Goal: Transaction & Acquisition: Purchase product/service

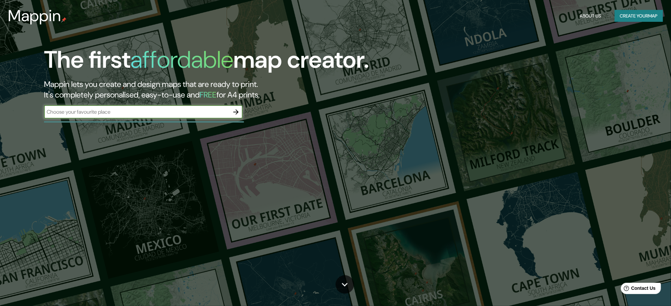
click at [634, 19] on button "Create your map" at bounding box center [639, 16] width 48 height 12
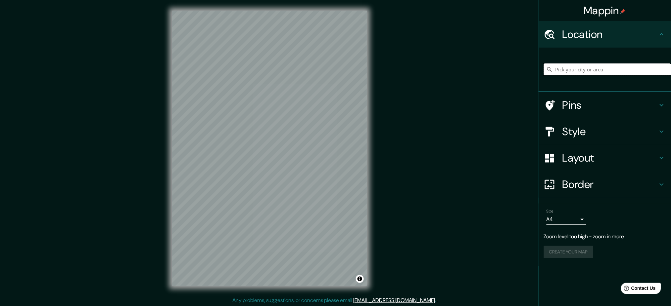
click at [572, 69] on input "Pick your city or area" at bounding box center [607, 70] width 127 height 12
click at [577, 70] on input "[GEOGRAPHIC_DATA][PERSON_NAME], Departamento de [GEOGRAPHIC_DATA], [GEOGRAPHIC_…" at bounding box center [607, 70] width 127 height 12
type input "Departamento de Madre de Dios, [GEOGRAPHIC_DATA]"
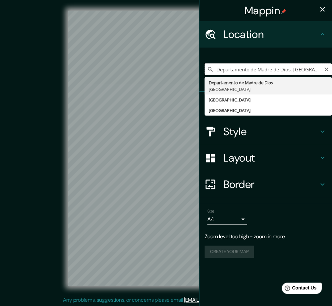
click at [256, 69] on input "Departamento de Madre de Dios, [GEOGRAPHIC_DATA]" at bounding box center [268, 70] width 127 height 12
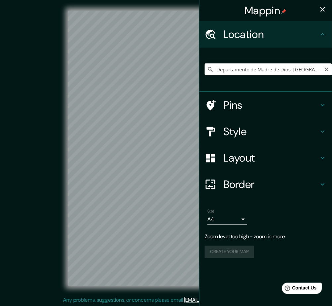
click at [321, 107] on icon at bounding box center [322, 105] width 8 height 8
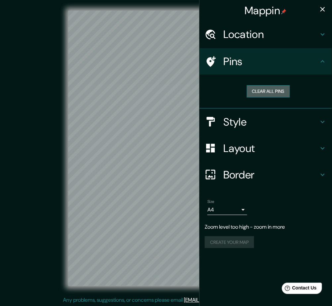
click at [281, 90] on button "Clear all pins" at bounding box center [268, 91] width 43 height 12
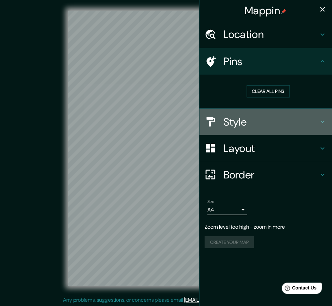
click at [324, 123] on icon at bounding box center [322, 122] width 8 height 8
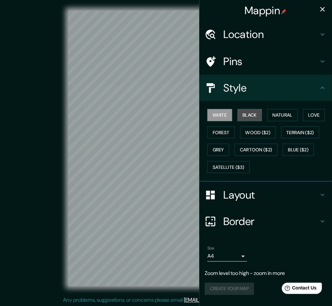
click at [251, 113] on button "Black" at bounding box center [249, 115] width 25 height 12
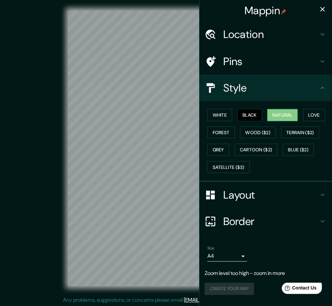
click at [282, 117] on button "Natural" at bounding box center [282, 115] width 30 height 12
click at [310, 115] on button "Love" at bounding box center [314, 115] width 22 height 12
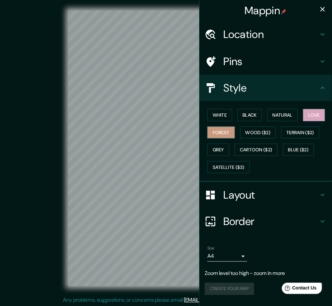
click at [225, 131] on button "Forest" at bounding box center [220, 133] width 27 height 12
click at [257, 135] on button "Wood ($2)" at bounding box center [258, 133] width 36 height 12
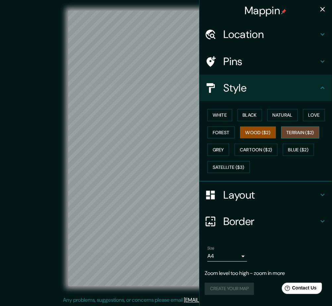
click at [299, 131] on button "Terrain ($2)" at bounding box center [300, 133] width 38 height 12
click at [301, 148] on button "Blue ($2)" at bounding box center [298, 150] width 31 height 12
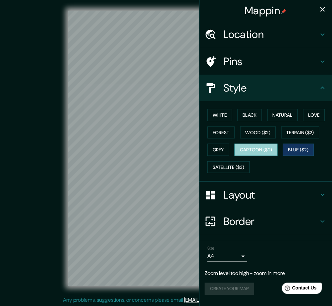
click at [265, 148] on button "Cartoon ($2)" at bounding box center [255, 150] width 43 height 12
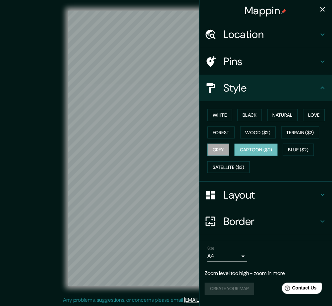
click at [222, 148] on button "Grey" at bounding box center [218, 150] width 22 height 12
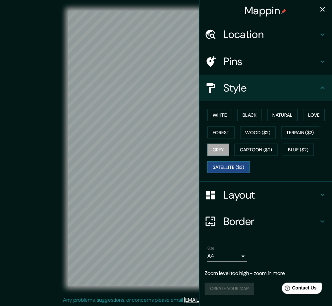
click at [224, 166] on button "Satellite ($3)" at bounding box center [228, 168] width 42 height 12
click at [256, 197] on h4 "Layout" at bounding box center [270, 195] width 95 height 13
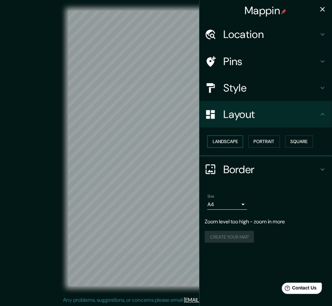
click at [233, 142] on button "Landscape" at bounding box center [225, 142] width 36 height 12
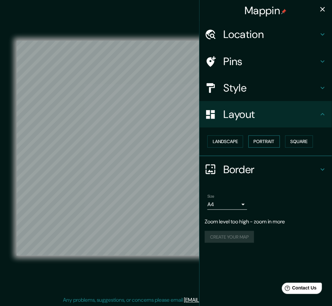
click at [265, 142] on button "Portrait" at bounding box center [263, 142] width 31 height 12
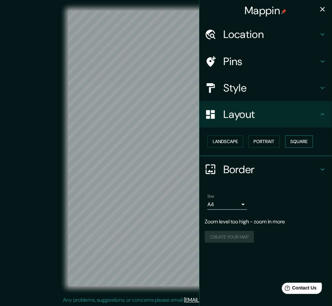
click at [301, 141] on button "Square" at bounding box center [299, 142] width 28 height 12
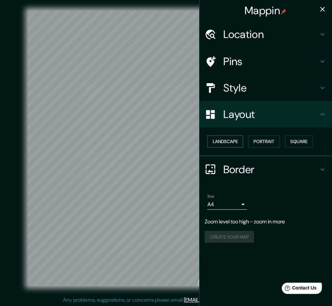
click at [230, 138] on button "Landscape" at bounding box center [225, 142] width 36 height 12
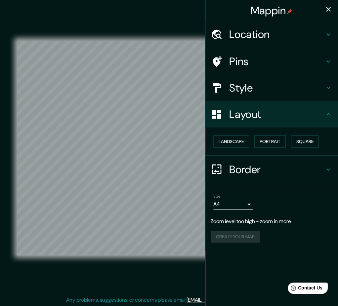
click at [244, 202] on body "Mappin Location [GEOGRAPHIC_DATA], [GEOGRAPHIC_DATA] Pins Style Layout Landscap…" at bounding box center [169, 153] width 338 height 306
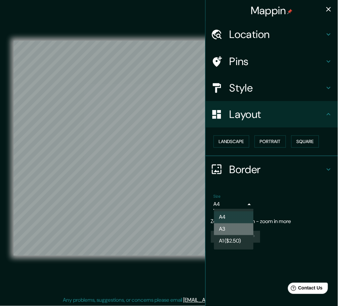
click at [227, 228] on li "A3" at bounding box center [234, 230] width 40 height 12
type input "a4"
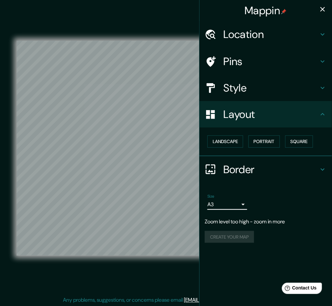
click at [322, 10] on icon "button" at bounding box center [322, 9] width 5 height 5
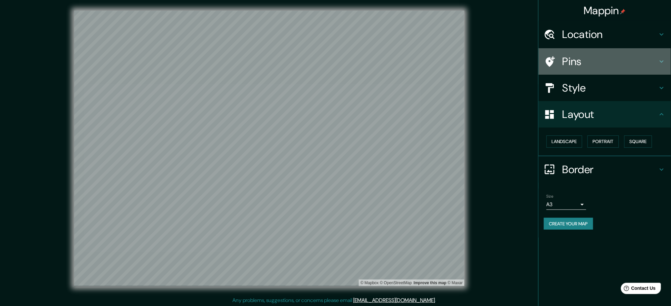
click at [660, 63] on icon at bounding box center [662, 62] width 8 height 8
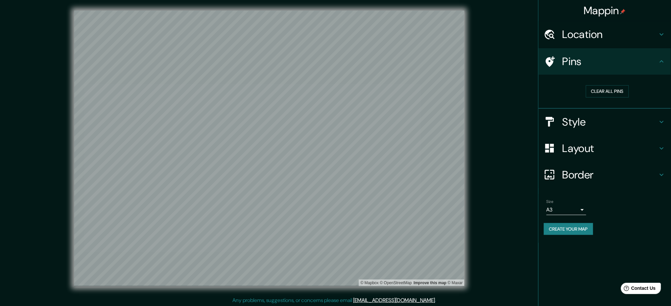
click at [661, 120] on icon at bounding box center [662, 122] width 8 height 8
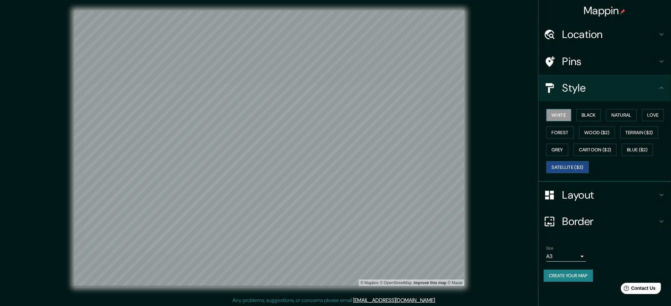
click at [565, 115] on button "White" at bounding box center [558, 115] width 25 height 12
click at [586, 115] on button "Black" at bounding box center [589, 115] width 25 height 12
click at [590, 114] on button "Black" at bounding box center [589, 115] width 25 height 12
click at [615, 115] on button "Natural" at bounding box center [621, 115] width 30 height 12
click at [650, 113] on button "Love" at bounding box center [653, 115] width 22 height 12
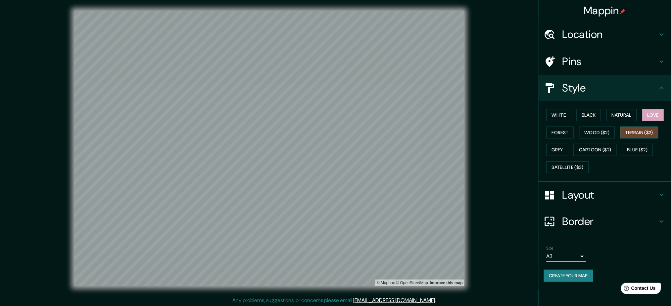
click at [643, 130] on button "Terrain ($2)" at bounding box center [639, 133] width 38 height 12
click at [599, 131] on button "Wood ($2)" at bounding box center [597, 133] width 36 height 12
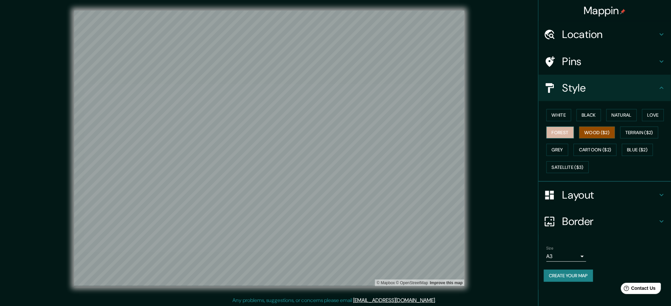
drag, startPoint x: 555, startPoint y: 129, endPoint x: 557, endPoint y: 136, distance: 7.1
click at [555, 131] on button "Forest" at bounding box center [559, 133] width 27 height 12
click at [557, 148] on button "Grey" at bounding box center [557, 150] width 22 height 12
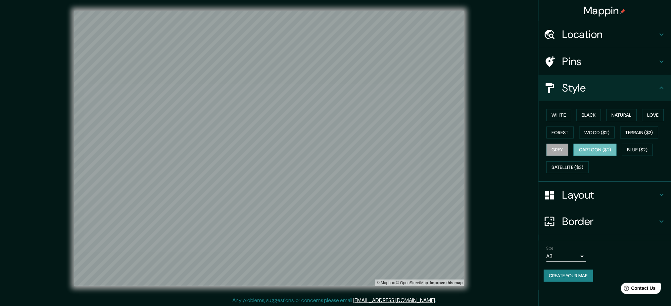
drag, startPoint x: 587, startPoint y: 151, endPoint x: 597, endPoint y: 152, distance: 10.0
click at [588, 151] on button "Cartoon ($2)" at bounding box center [595, 150] width 43 height 12
click at [637, 147] on button "Blue ($2)" at bounding box center [637, 150] width 31 height 12
click at [638, 133] on button "Terrain ($2)" at bounding box center [639, 133] width 38 height 12
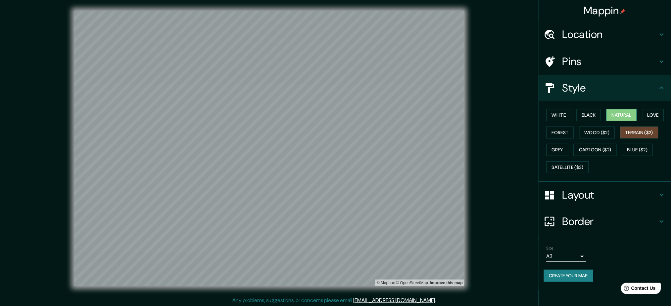
click at [623, 116] on button "Natural" at bounding box center [621, 115] width 30 height 12
click at [589, 113] on button "Black" at bounding box center [589, 115] width 25 height 12
click at [618, 113] on button "Natural" at bounding box center [621, 115] width 30 height 12
click at [563, 166] on button "Satellite ($3)" at bounding box center [567, 168] width 42 height 12
drag, startPoint x: 517, startPoint y: 145, endPoint x: 503, endPoint y: 153, distance: 16.0
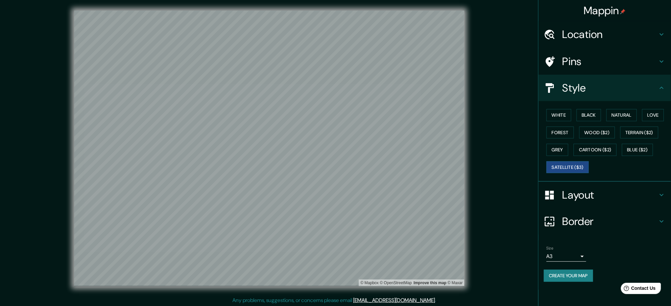
click at [503, 153] on div "© Mapbox © OpenStreetMap Improve this map © Maxar" at bounding box center [269, 149] width 604 height 276
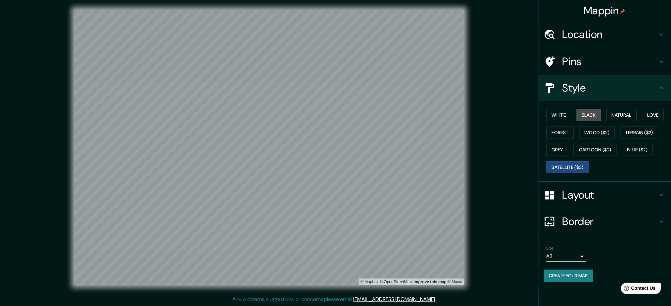
click at [589, 112] on button "Black" at bounding box center [589, 115] width 25 height 12
click at [566, 166] on button "Satellite ($3)" at bounding box center [567, 168] width 42 height 12
click at [563, 114] on button "White" at bounding box center [558, 115] width 25 height 12
click at [569, 166] on button "Satellite ($3)" at bounding box center [567, 168] width 42 height 12
